Goal: Task Accomplishment & Management: Complete application form

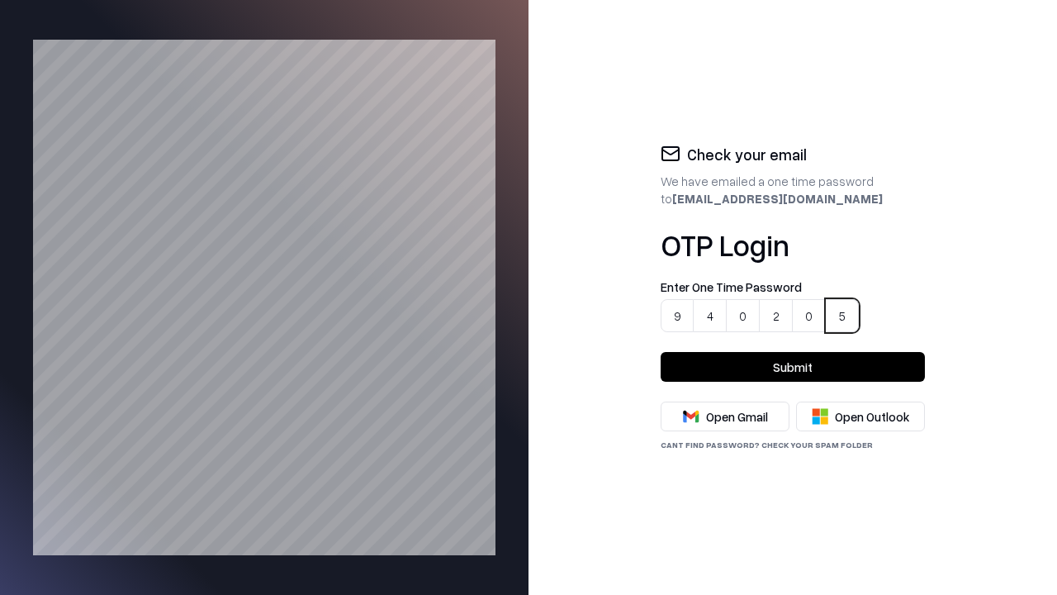
type input "******"
click at [793, 367] on button "Submit" at bounding box center [793, 367] width 264 height 30
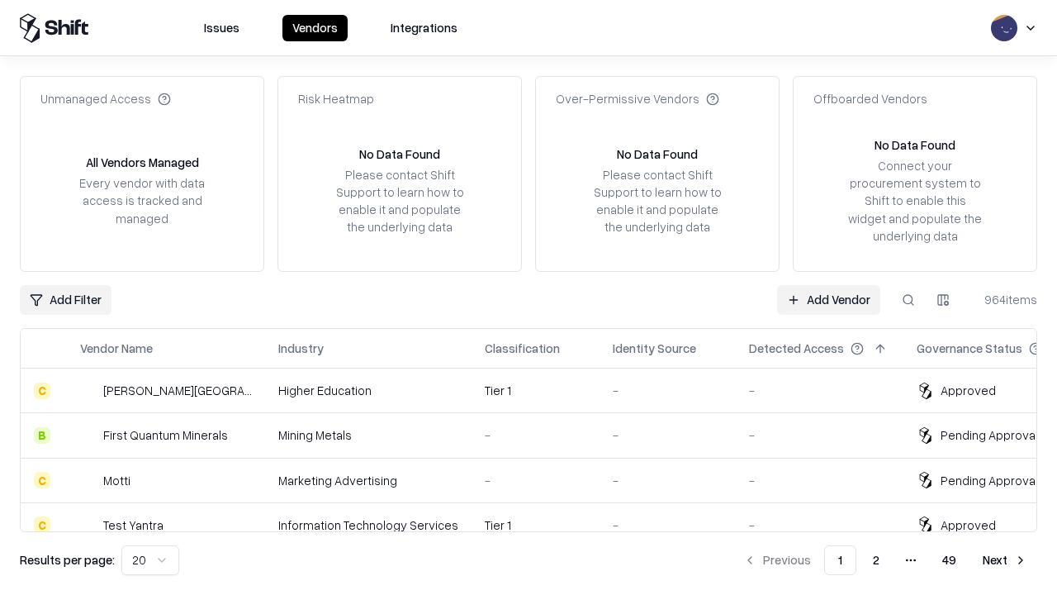
click at [829, 299] on link "Add Vendor" at bounding box center [828, 300] width 103 height 30
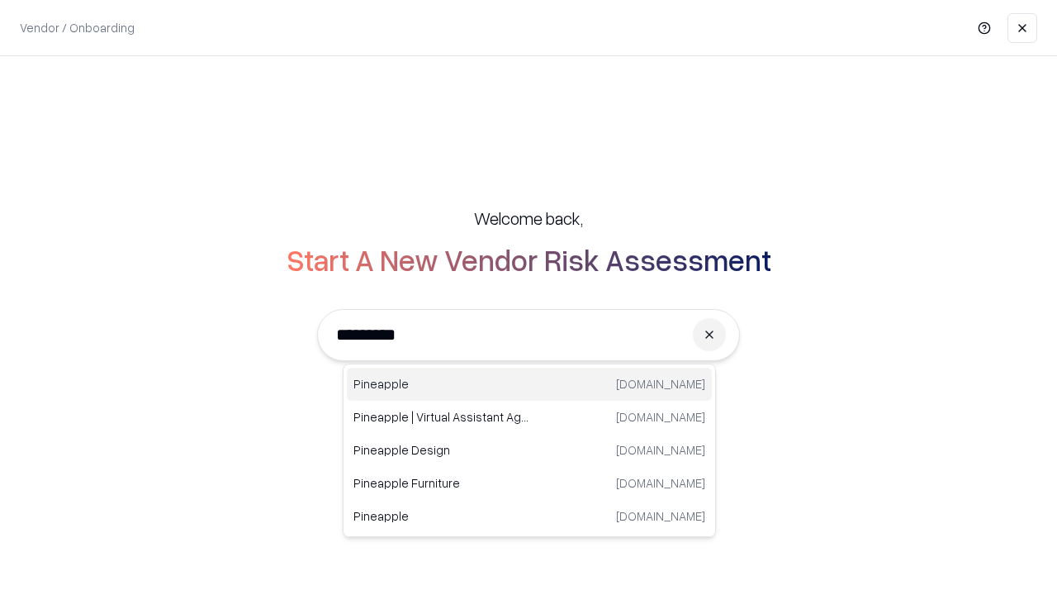
click at [529, 384] on div "Pineapple [DOMAIN_NAME]" at bounding box center [529, 384] width 365 height 33
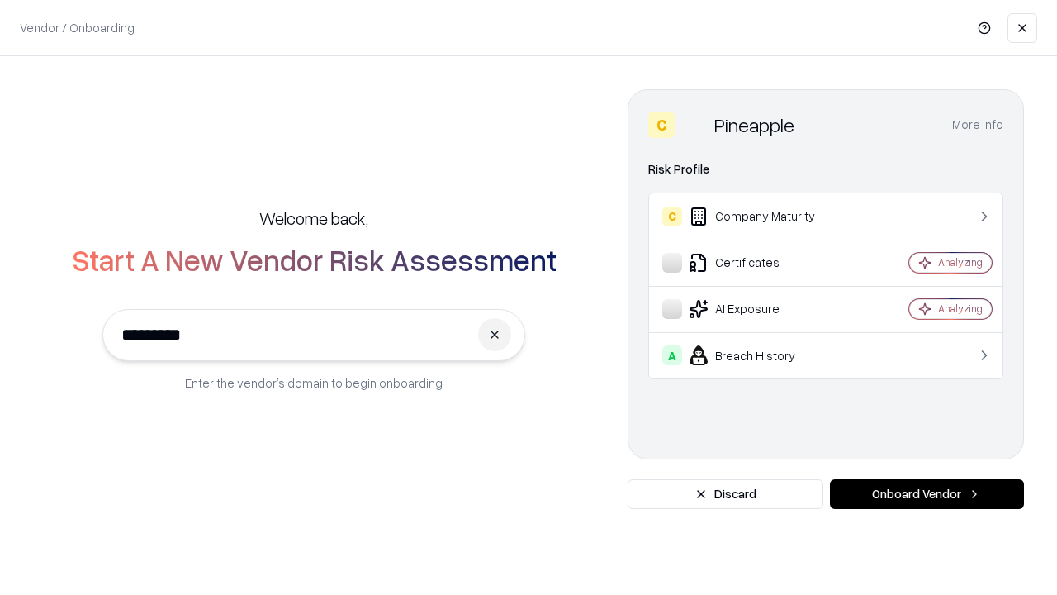
type input "*********"
click at [927, 494] on button "Onboard Vendor" at bounding box center [927, 494] width 194 height 30
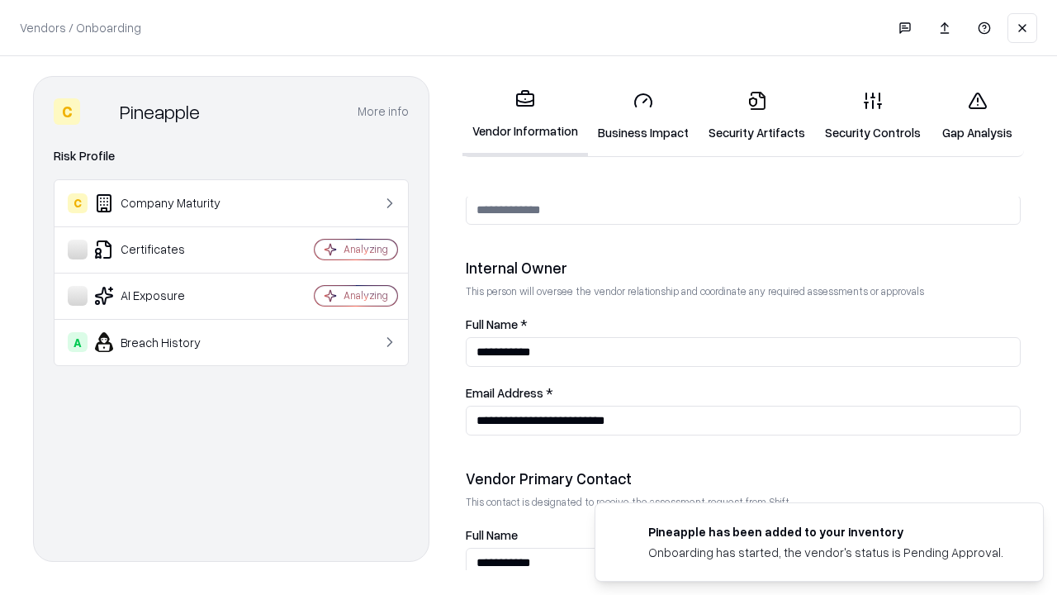
scroll to position [856, 0]
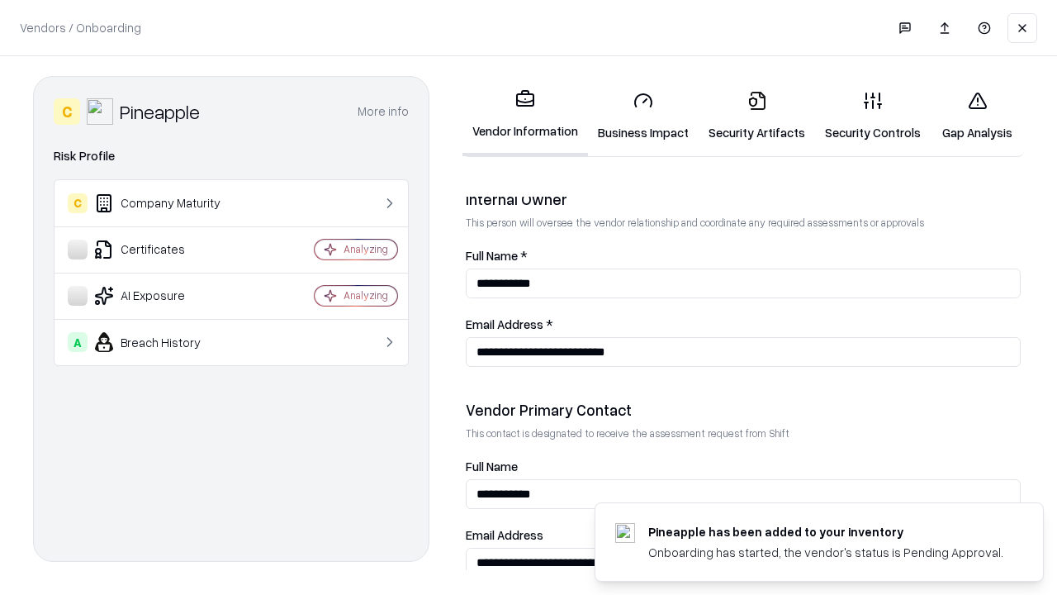
click at [748, 116] on link "Security Artifacts" at bounding box center [757, 116] width 116 height 77
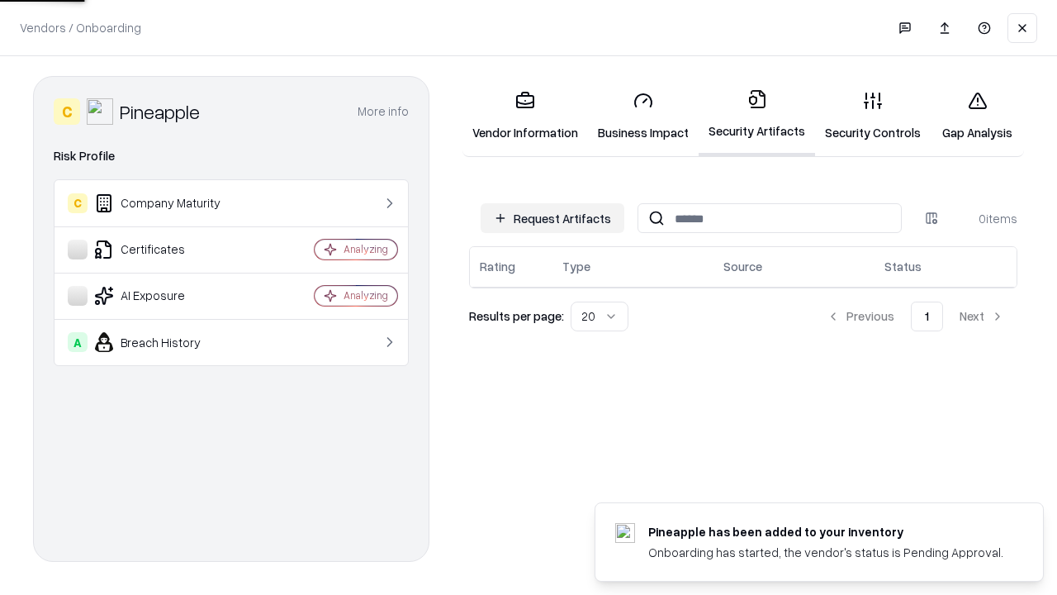
click at [555, 218] on button "Request Artifacts" at bounding box center [553, 218] width 144 height 30
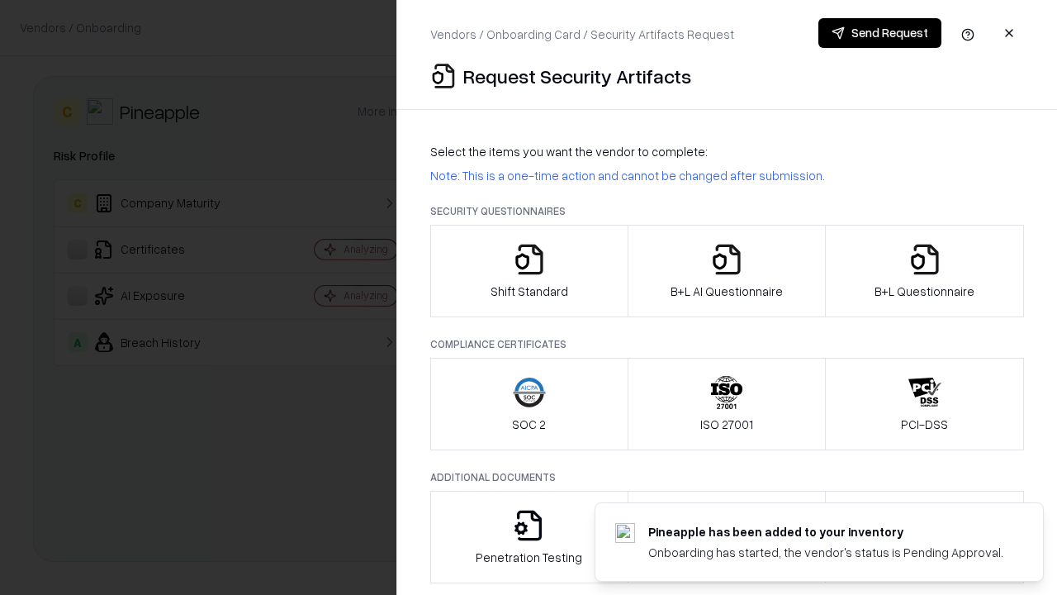
click at [924, 271] on icon "button" at bounding box center [925, 259] width 33 height 33
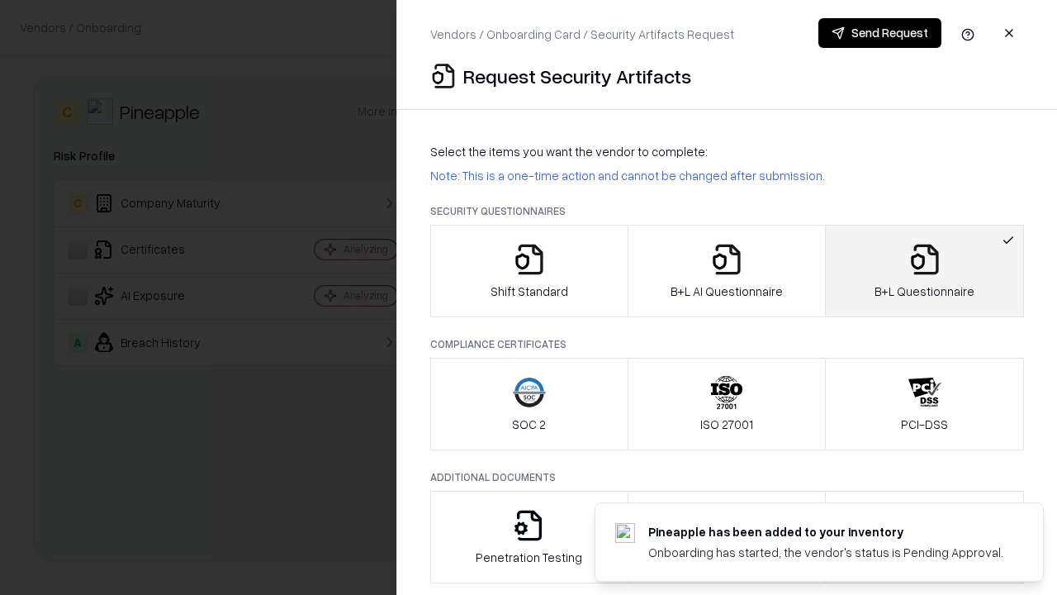
click at [726, 271] on icon "button" at bounding box center [726, 259] width 33 height 33
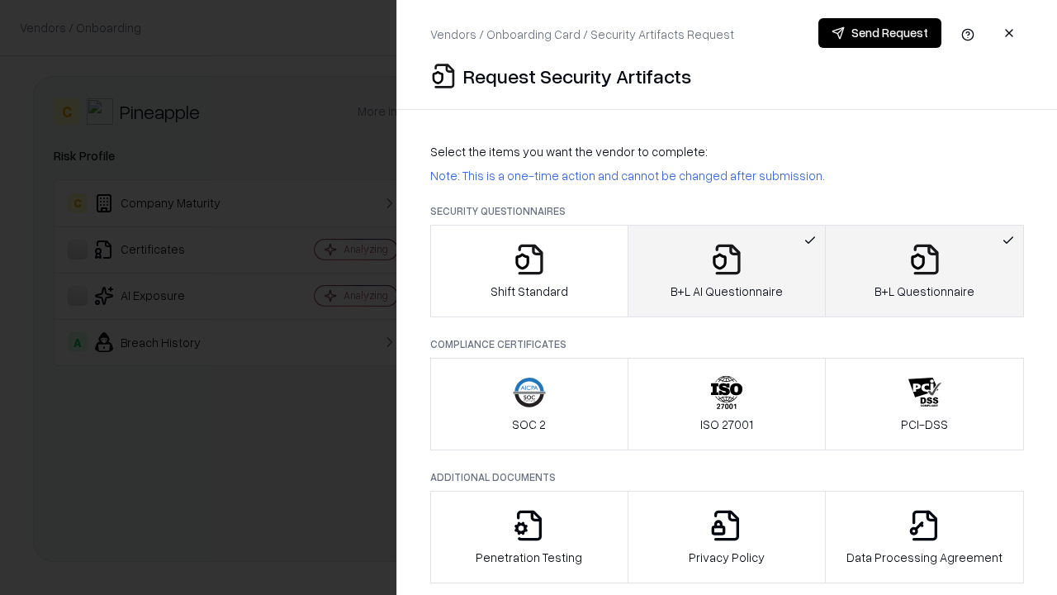
click at [881, 33] on button "Send Request" at bounding box center [880, 33] width 123 height 30
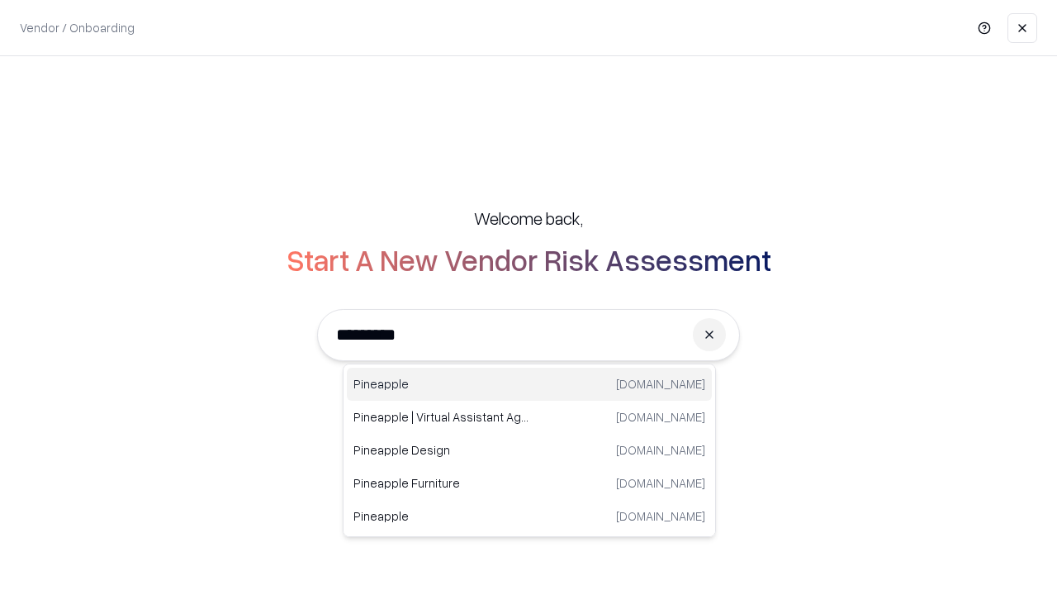
click at [529, 384] on div "Pineapple [DOMAIN_NAME]" at bounding box center [529, 384] width 365 height 33
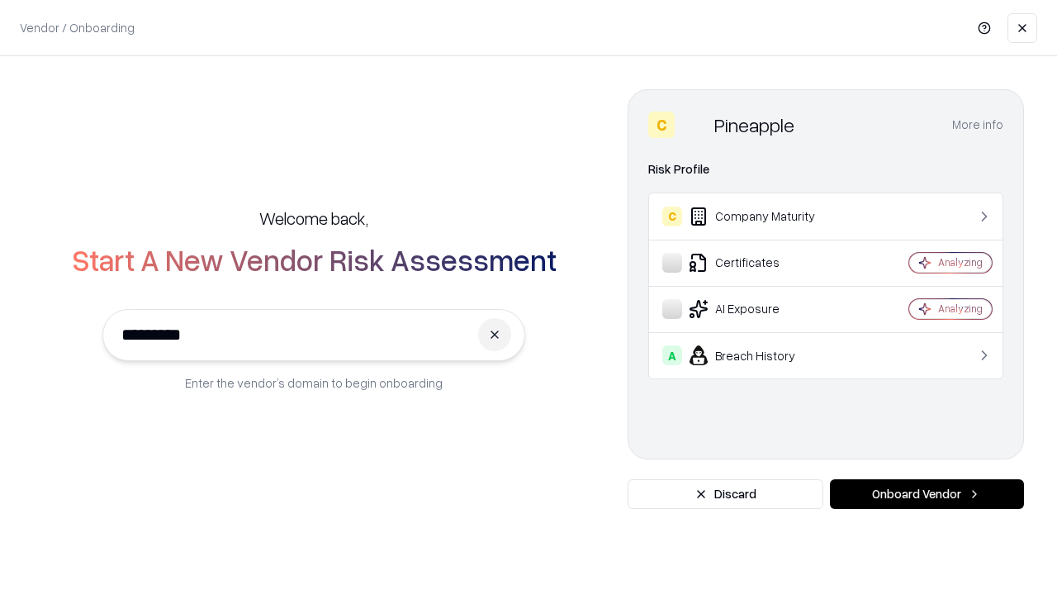
type input "*********"
click at [927, 494] on button "Onboard Vendor" at bounding box center [927, 494] width 194 height 30
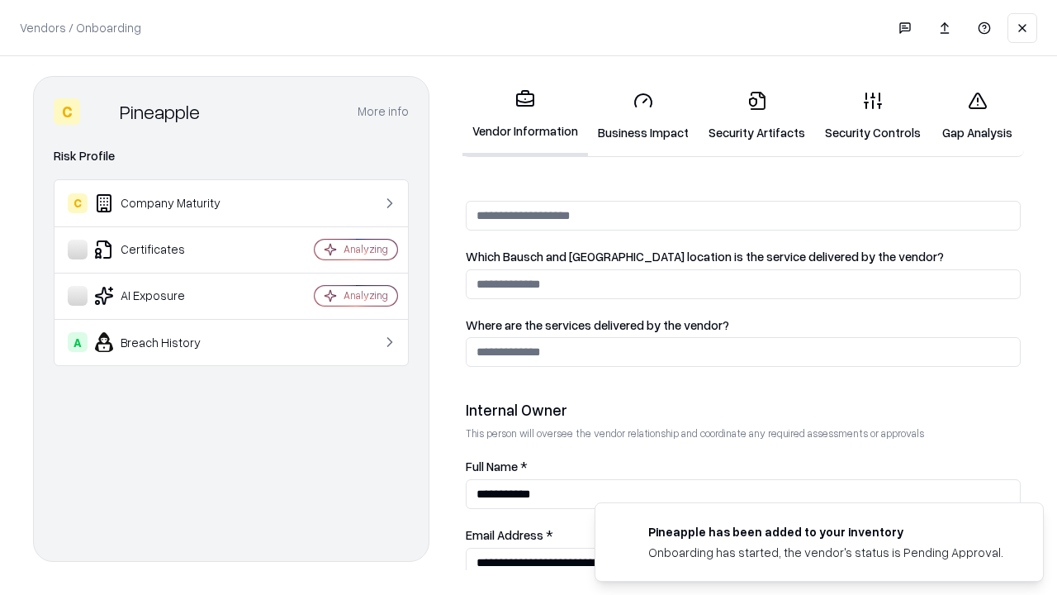
scroll to position [856, 0]
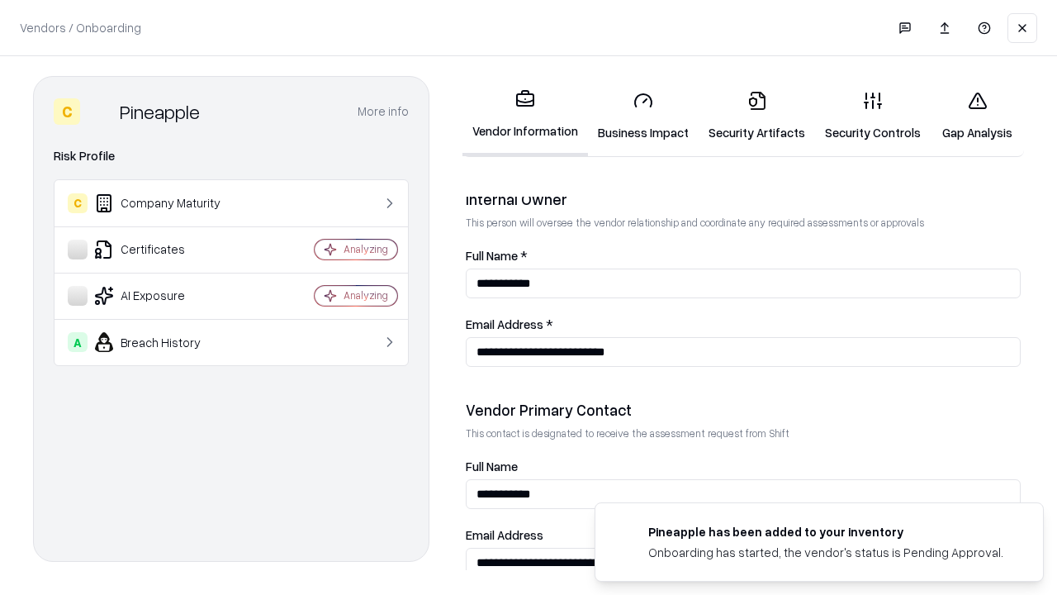
click at [970, 116] on link "Gap Analysis" at bounding box center [977, 116] width 93 height 77
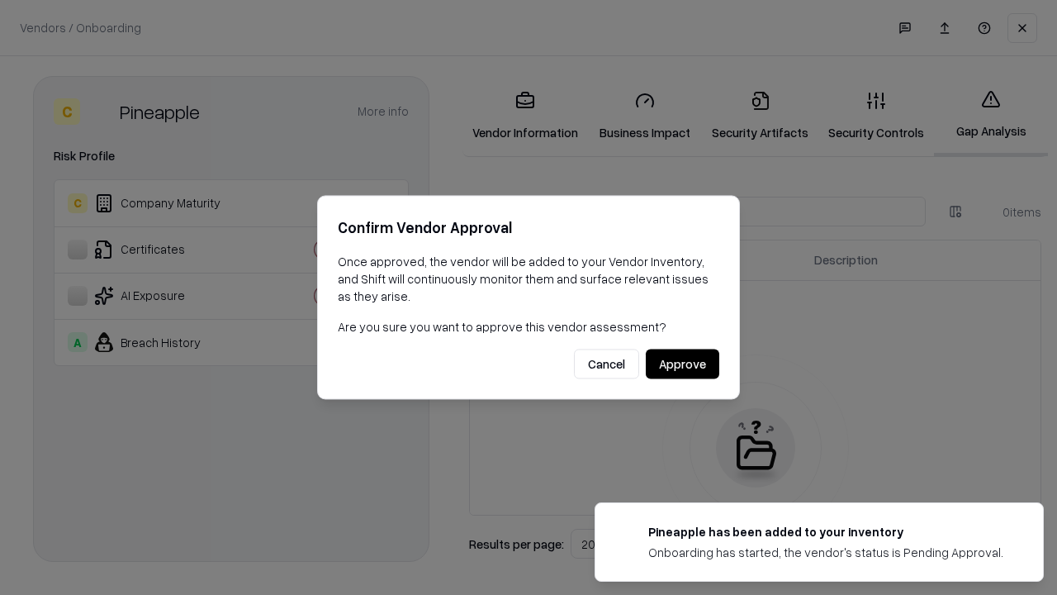
click at [683, 363] on button "Approve" at bounding box center [683, 364] width 74 height 30
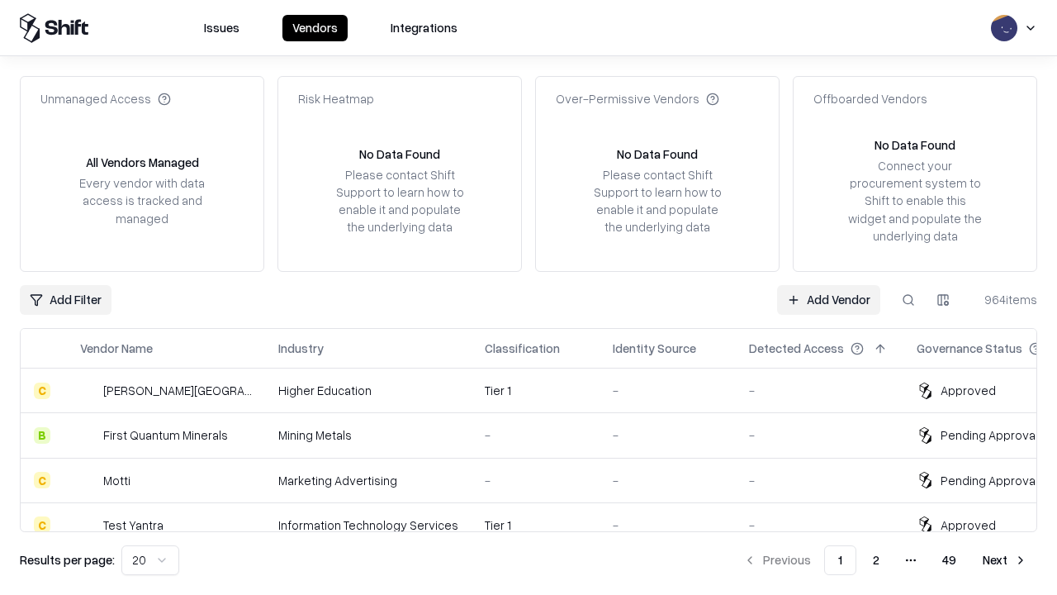
click at [829, 299] on link "Add Vendor" at bounding box center [828, 300] width 103 height 30
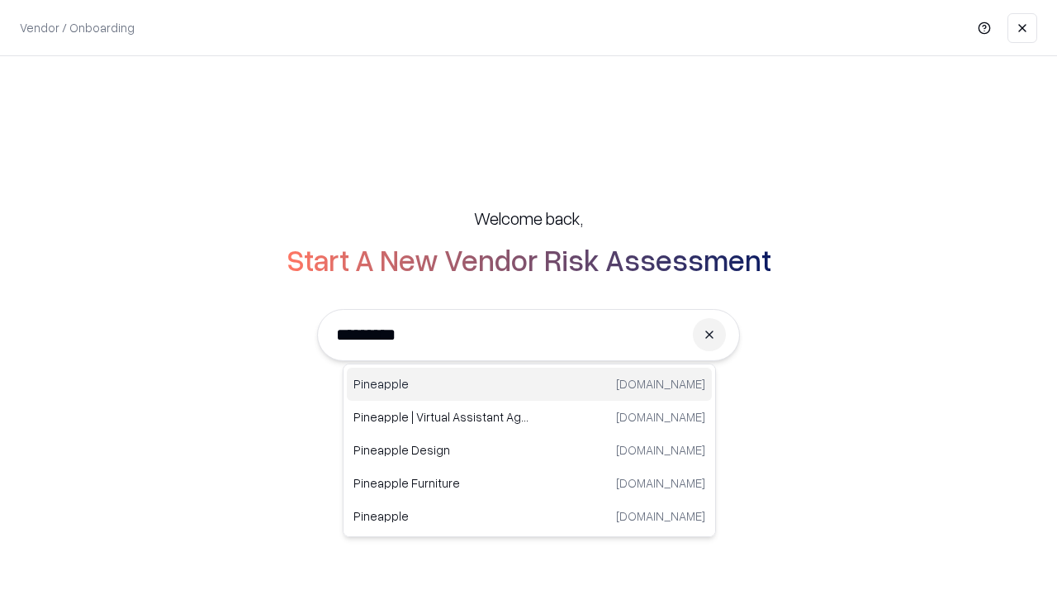
click at [529, 384] on div "Pineapple [DOMAIN_NAME]" at bounding box center [529, 384] width 365 height 33
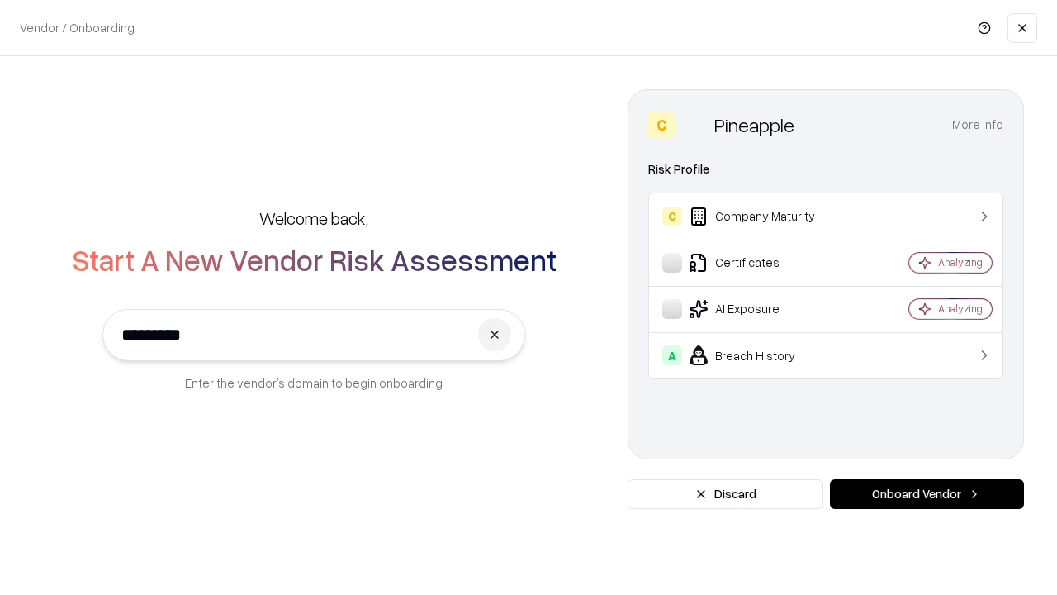
type input "*********"
click at [927, 494] on button "Onboard Vendor" at bounding box center [927, 494] width 194 height 30
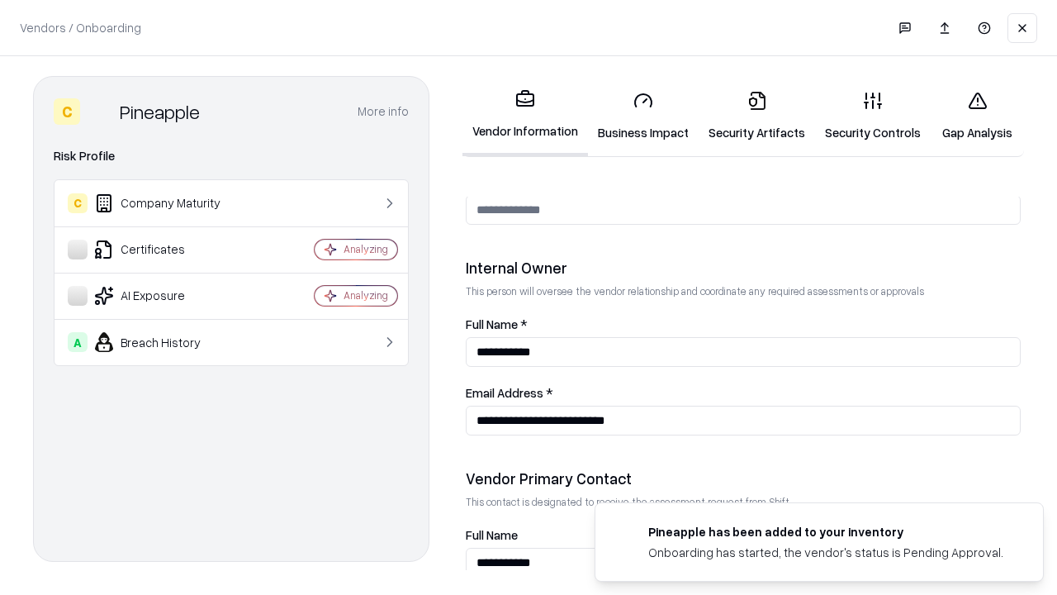
scroll to position [856, 0]
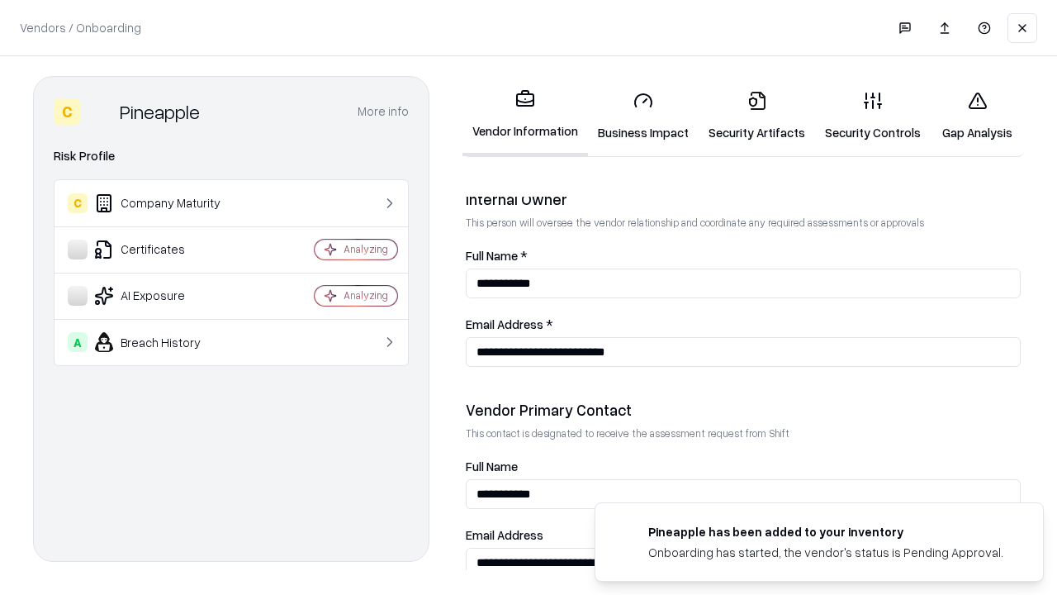
click at [748, 116] on link "Security Artifacts" at bounding box center [757, 116] width 116 height 77
